Goal: Transaction & Acquisition: Download file/media

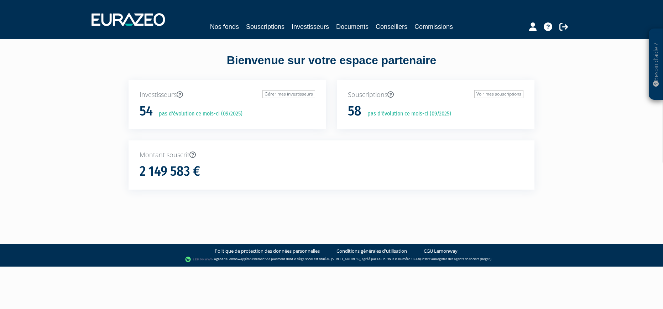
click at [217, 25] on link "Nos fonds" at bounding box center [224, 27] width 29 height 10
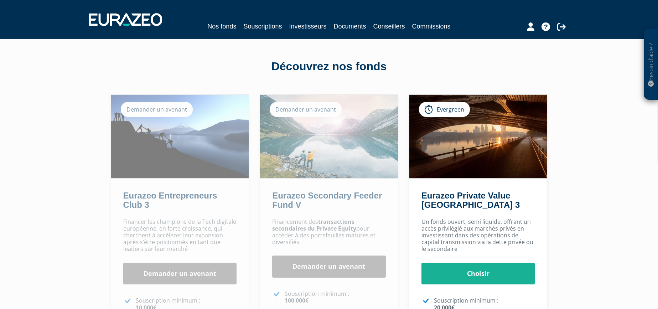
click at [259, 25] on link "Souscriptions" at bounding box center [262, 26] width 38 height 10
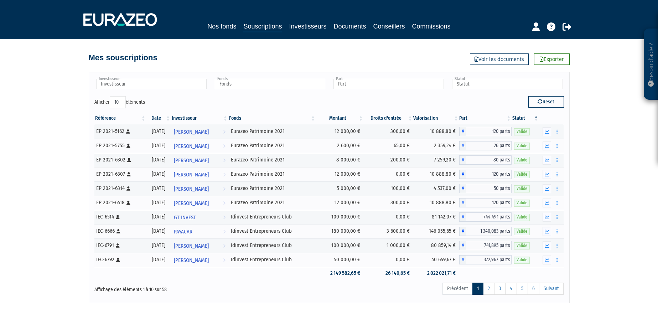
click at [300, 28] on link "Investisseurs" at bounding box center [307, 26] width 37 height 10
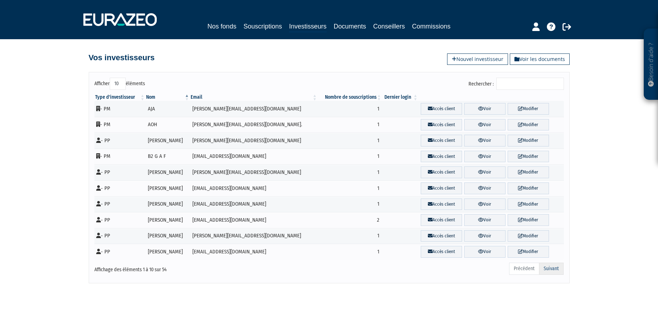
click at [553, 265] on link "Suivant" at bounding box center [551, 268] width 25 height 12
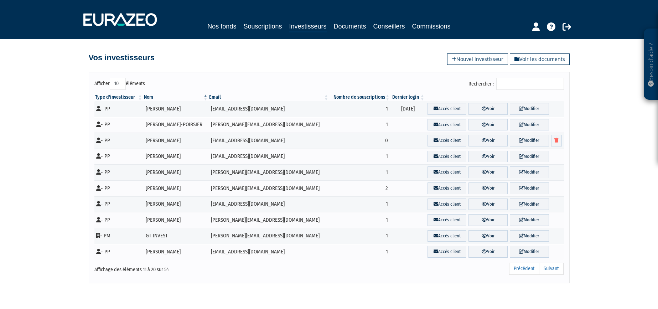
click at [553, 265] on link "Suivant" at bounding box center [551, 268] width 25 height 12
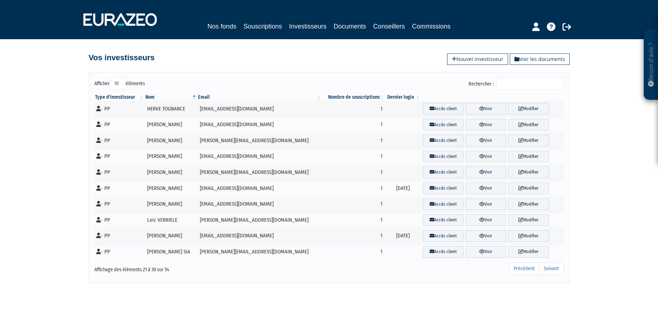
click at [553, 265] on link "Suivant" at bounding box center [551, 268] width 25 height 12
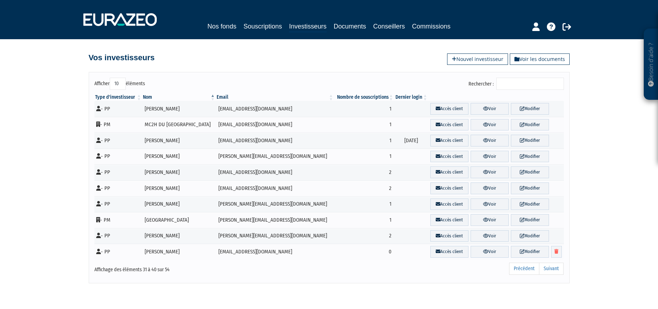
click at [553, 265] on link "Suivant" at bounding box center [551, 268] width 25 height 12
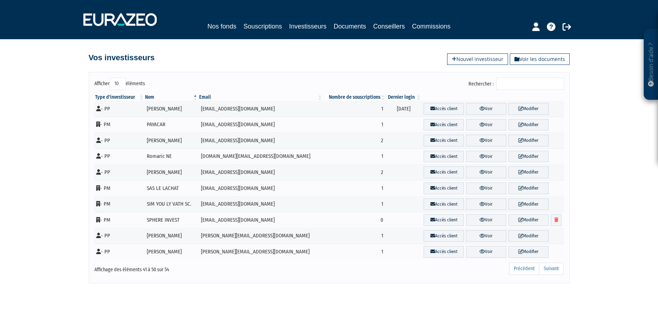
click at [553, 265] on link "Suivant" at bounding box center [551, 268] width 25 height 12
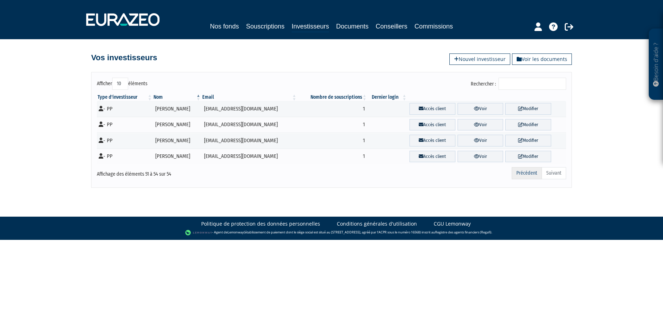
click at [520, 172] on link "Précédent" at bounding box center [527, 173] width 30 height 12
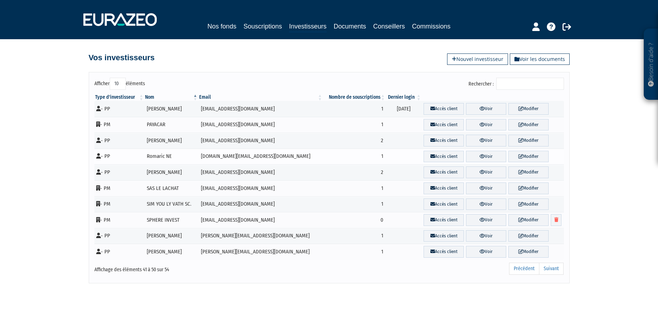
click at [361, 155] on td "1" at bounding box center [354, 157] width 63 height 16
click at [479, 156] on link "Voir" at bounding box center [486, 157] width 40 height 12
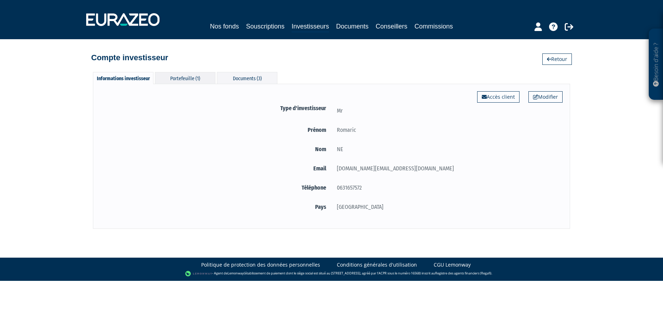
click at [174, 76] on div "Portefeuille (1)" at bounding box center [185, 78] width 61 height 12
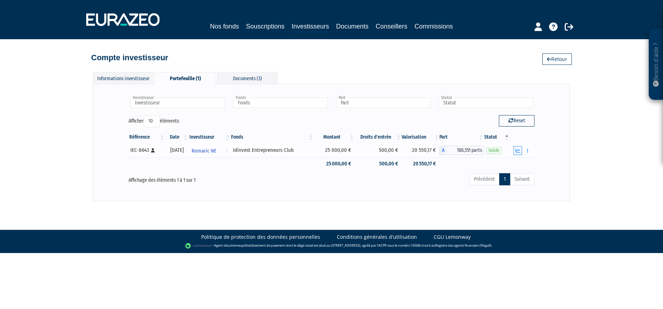
click at [517, 152] on icon "button" at bounding box center [518, 150] width 5 height 5
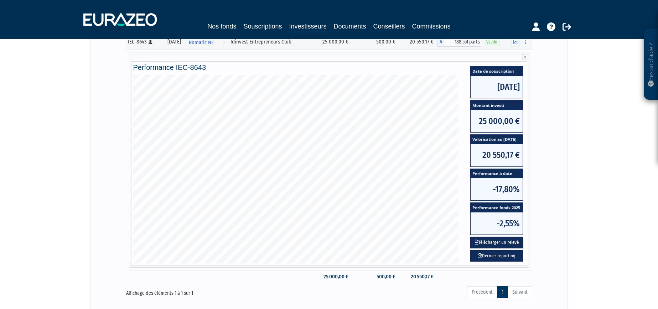
scroll to position [113, 0]
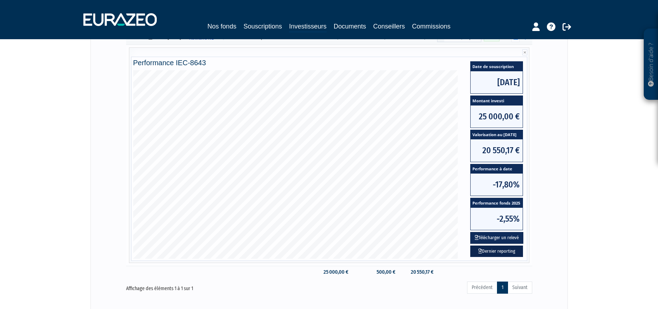
click at [496, 251] on link "Dernier reporting" at bounding box center [496, 251] width 53 height 12
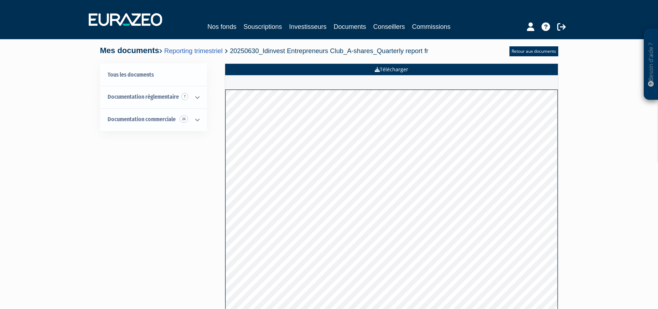
click at [371, 71] on link "Télécharger" at bounding box center [391, 69] width 333 height 11
